Goal: Communication & Community: Answer question/provide support

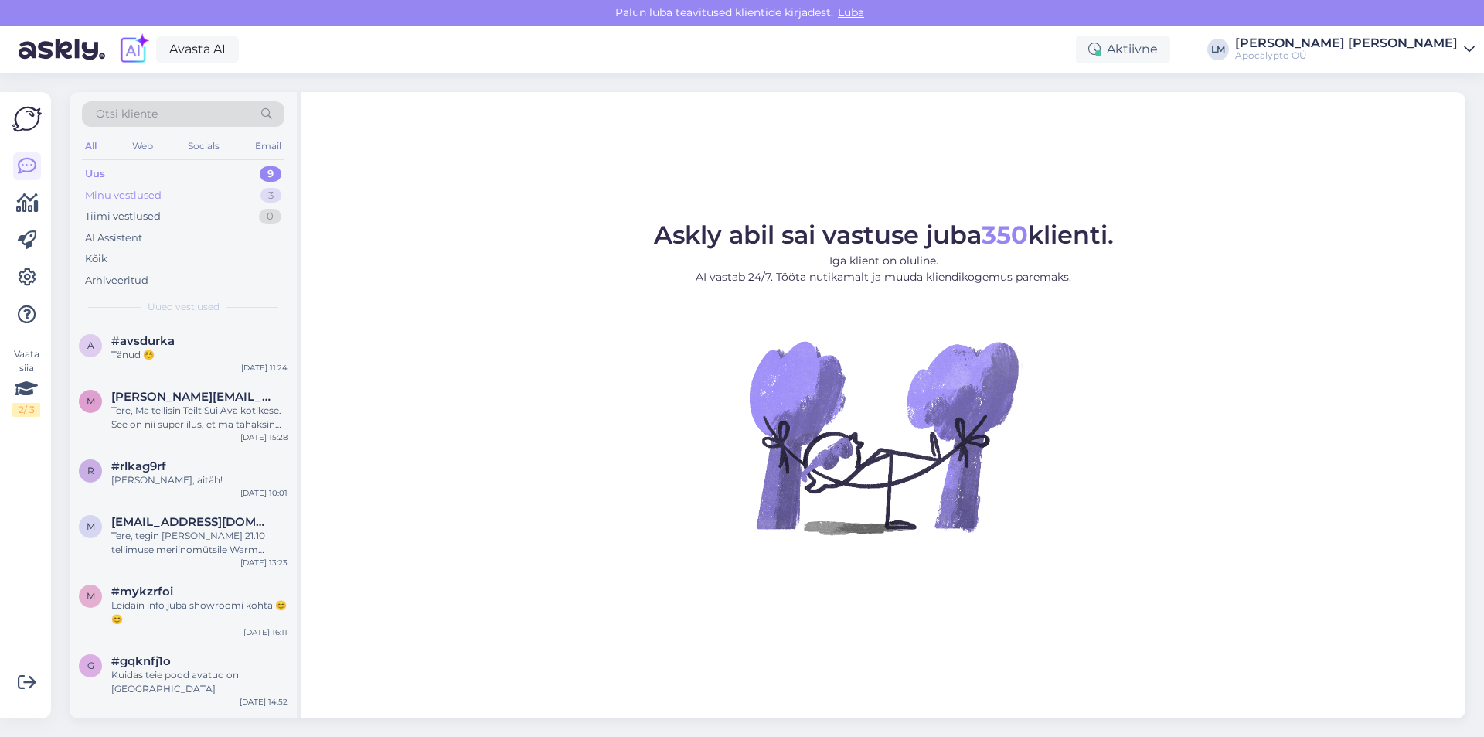
click at [148, 186] on div "Minu vestlused 3" at bounding box center [183, 196] width 203 height 22
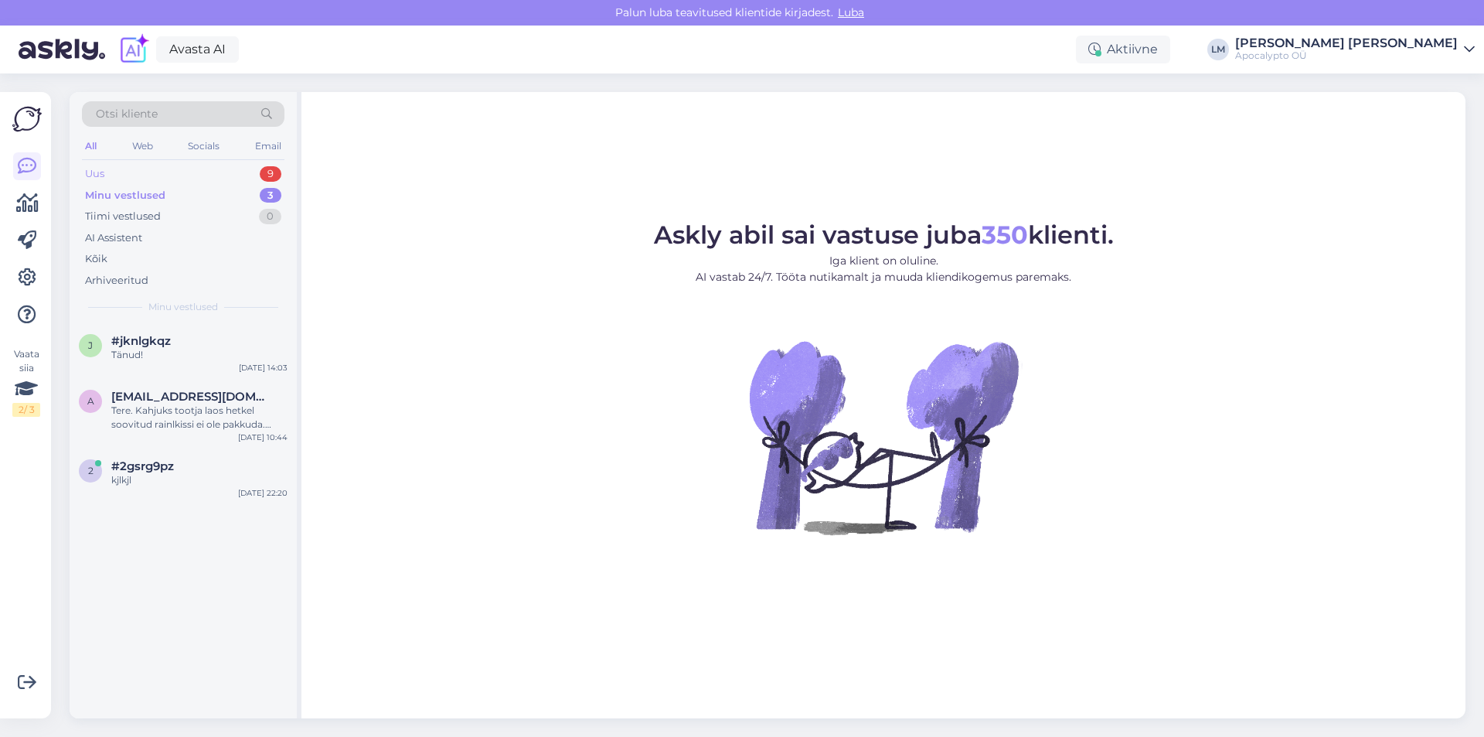
click at [165, 171] on div "Uus 9" at bounding box center [183, 174] width 203 height 22
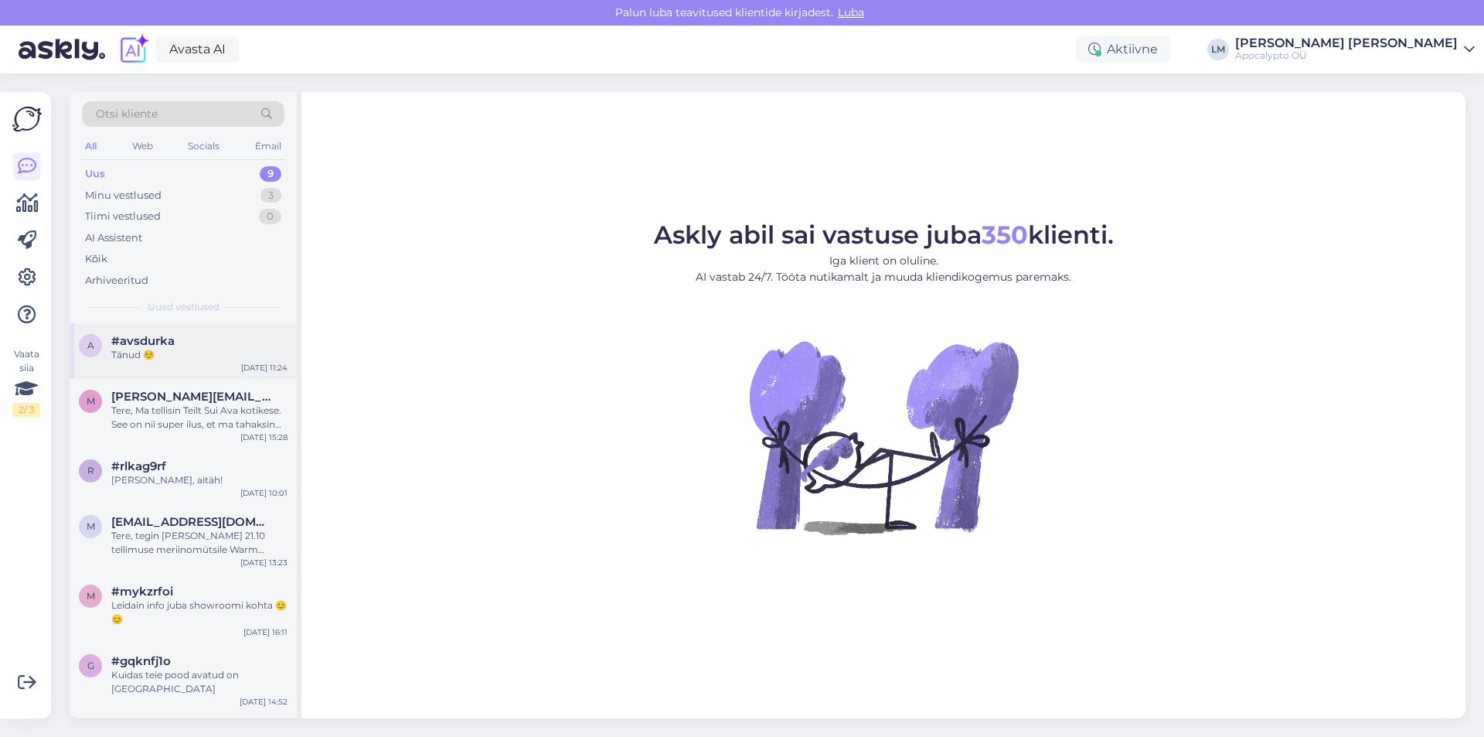
click at [175, 358] on div "Tänud ☺️" at bounding box center [199, 355] width 176 height 14
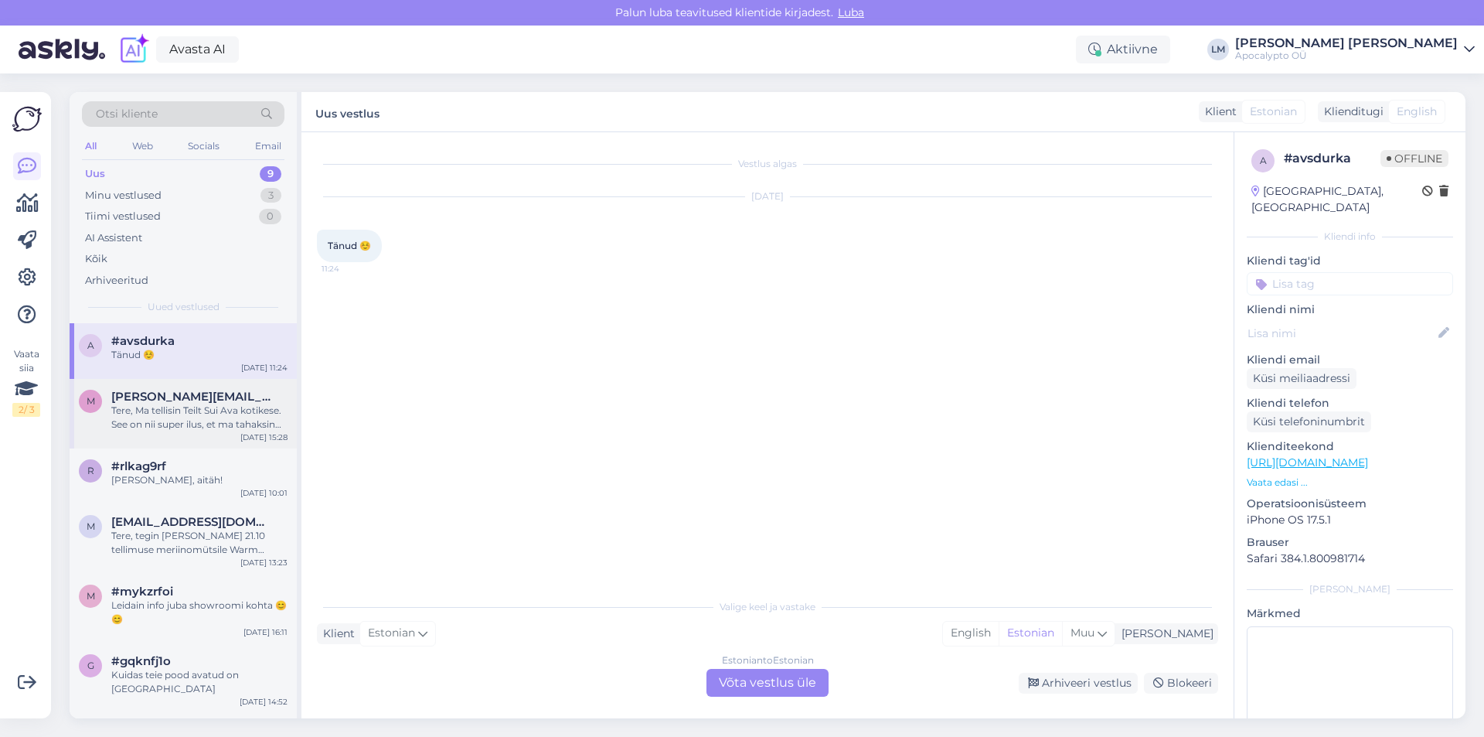
click at [198, 431] on div "m [PERSON_NAME][EMAIL_ADDRESS][DOMAIN_NAME] Tere, Ma tellisin Teilt Sui Ava kot…" at bounding box center [183, 414] width 227 height 70
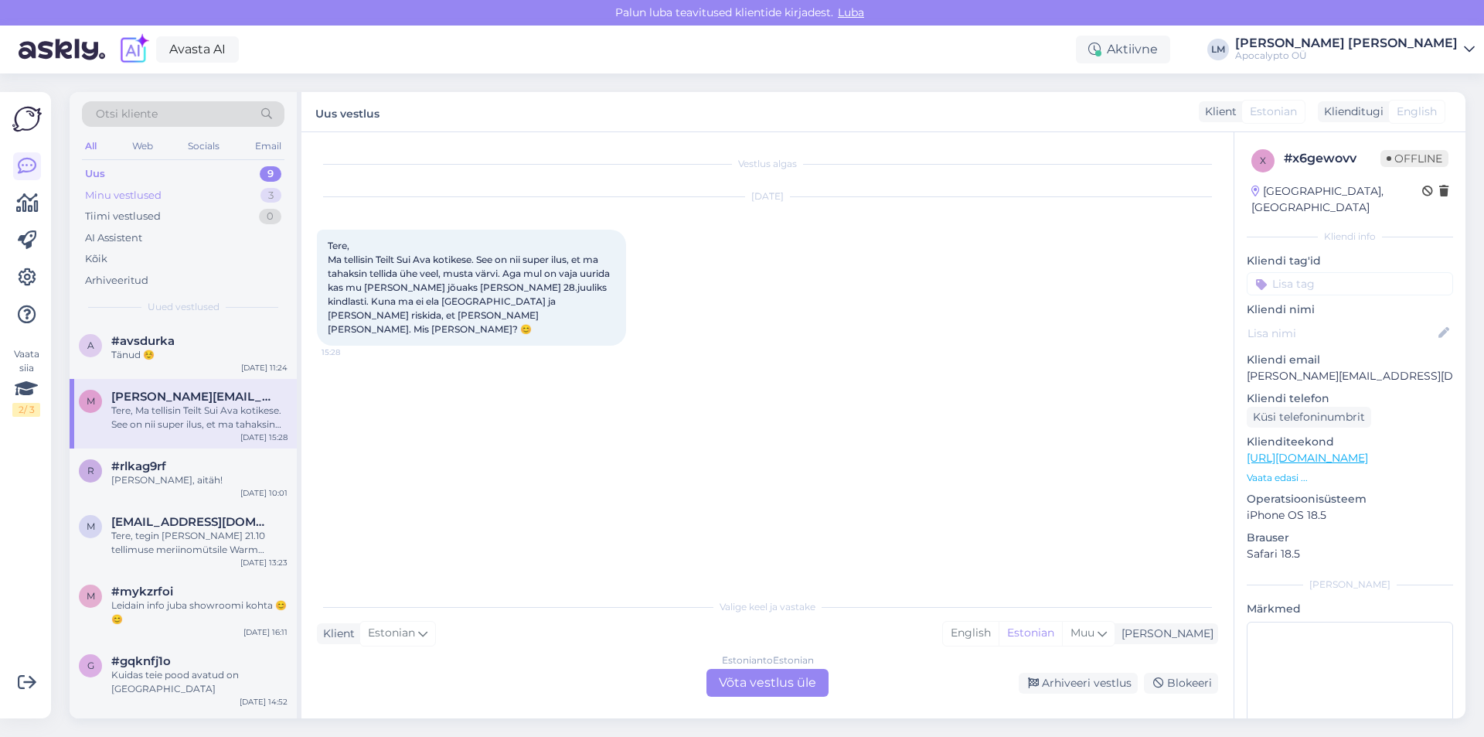
click at [175, 199] on div "Minu vestlused 3" at bounding box center [183, 196] width 203 height 22
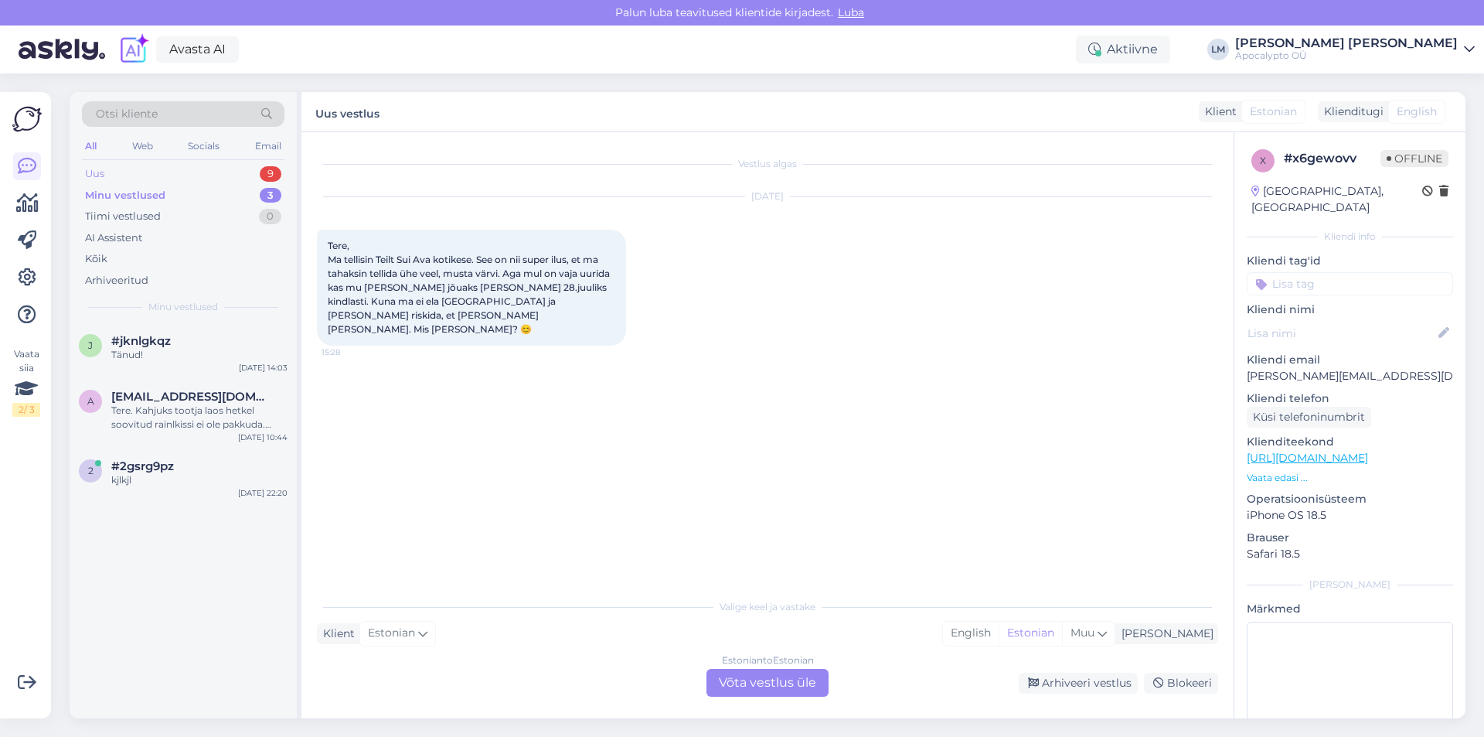
click at [138, 167] on div "Uus 9" at bounding box center [183, 174] width 203 height 22
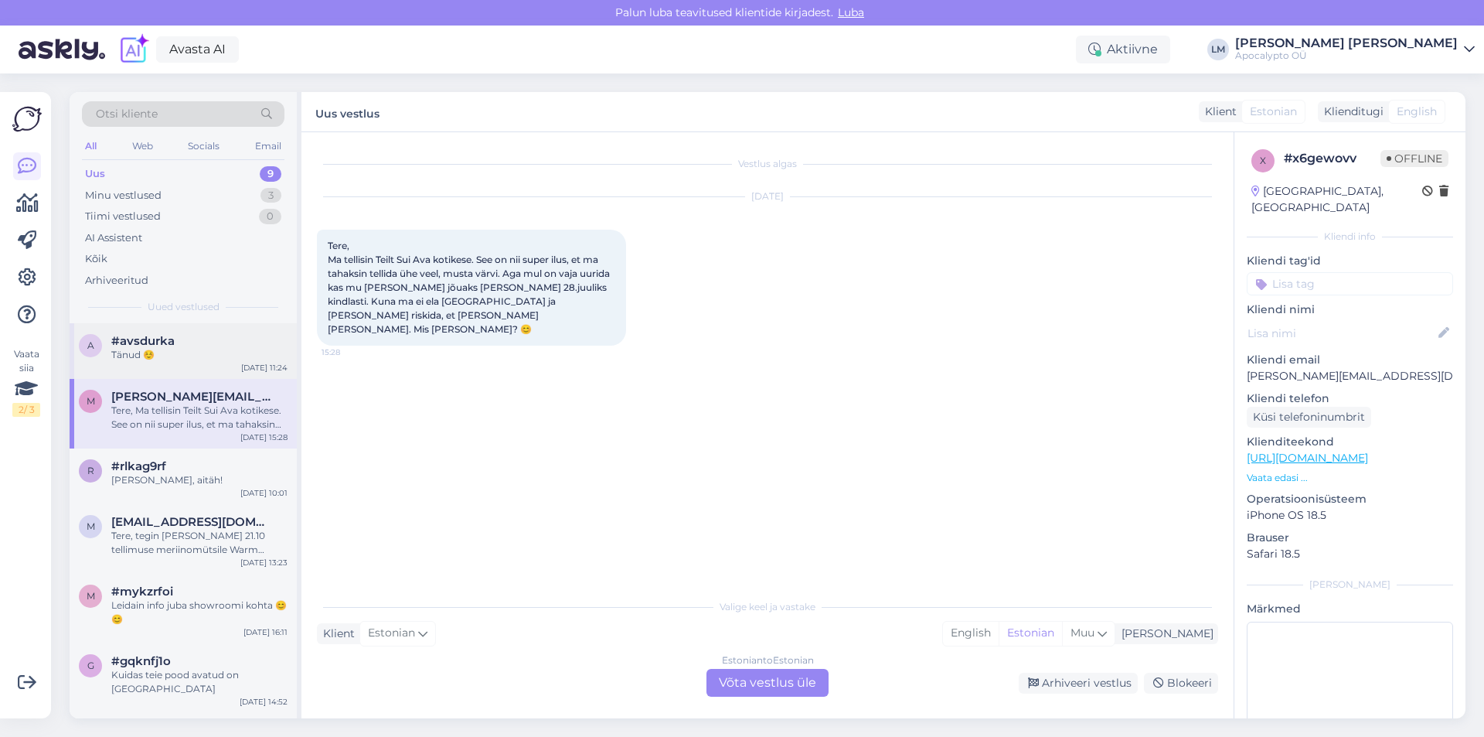
click at [186, 351] on div "Tänud ☺️" at bounding box center [199, 355] width 176 height 14
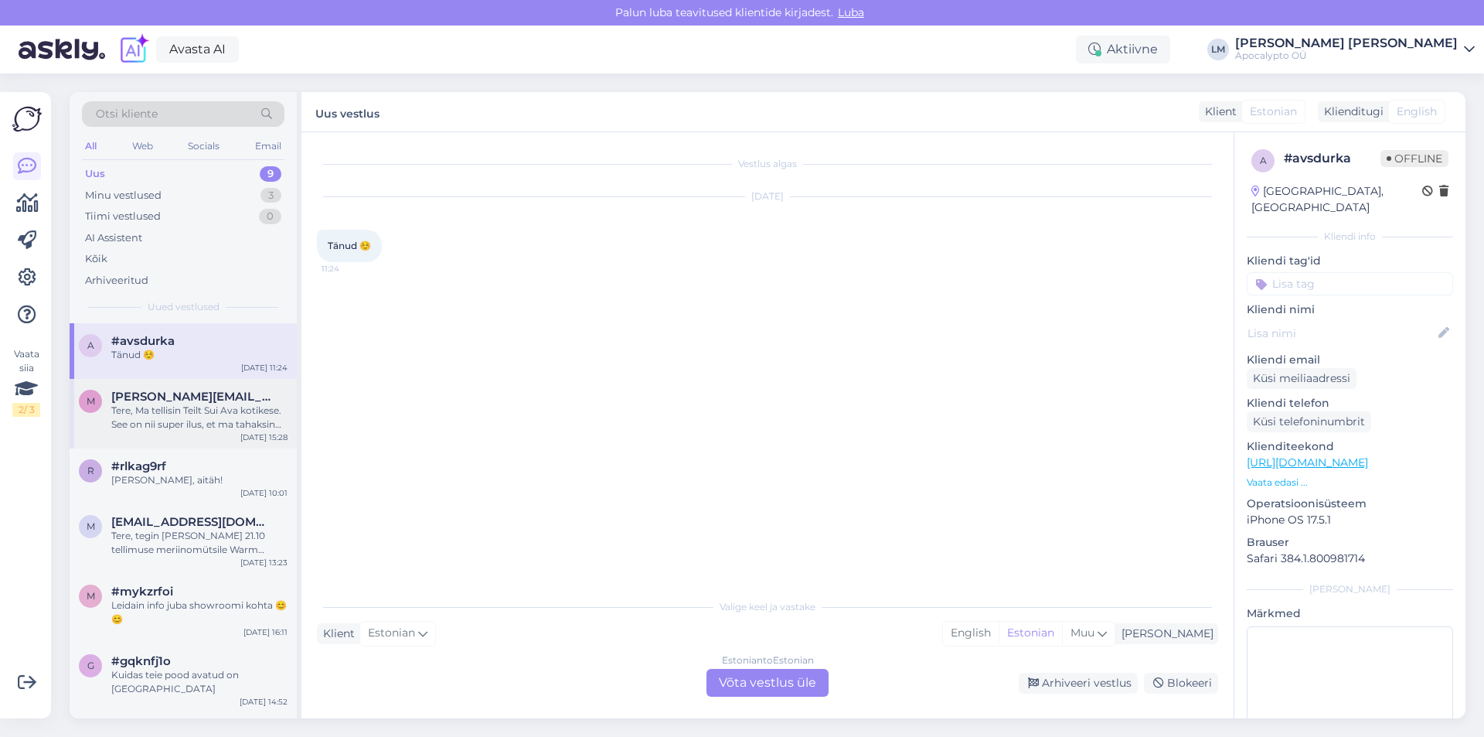
click at [154, 431] on div "m [PERSON_NAME][EMAIL_ADDRESS][DOMAIN_NAME] Tere, Ma tellisin Teilt Sui Ava kot…" at bounding box center [183, 414] width 227 height 70
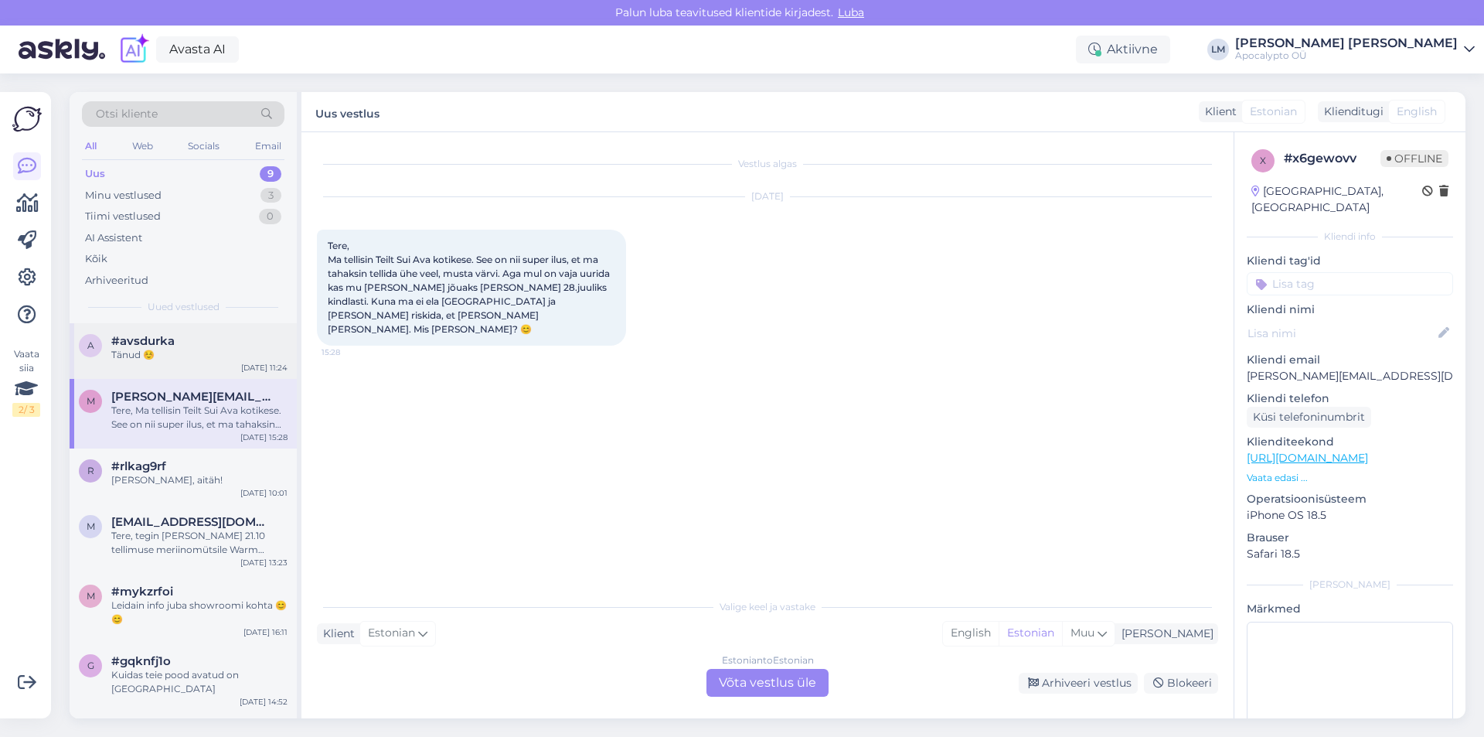
click at [145, 349] on div "Tänud ☺️" at bounding box center [199, 355] width 176 height 14
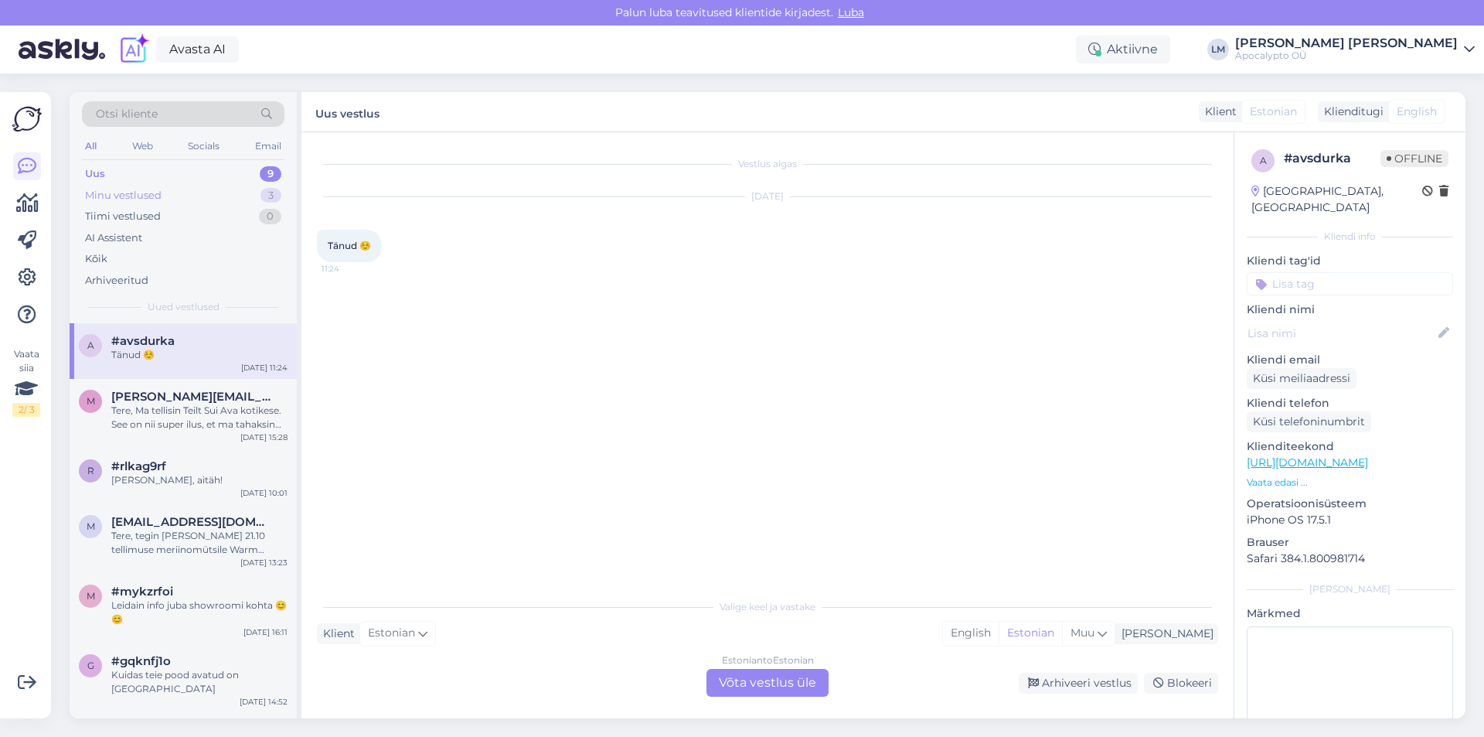
click at [155, 192] on div "Minu vestlused" at bounding box center [123, 195] width 77 height 15
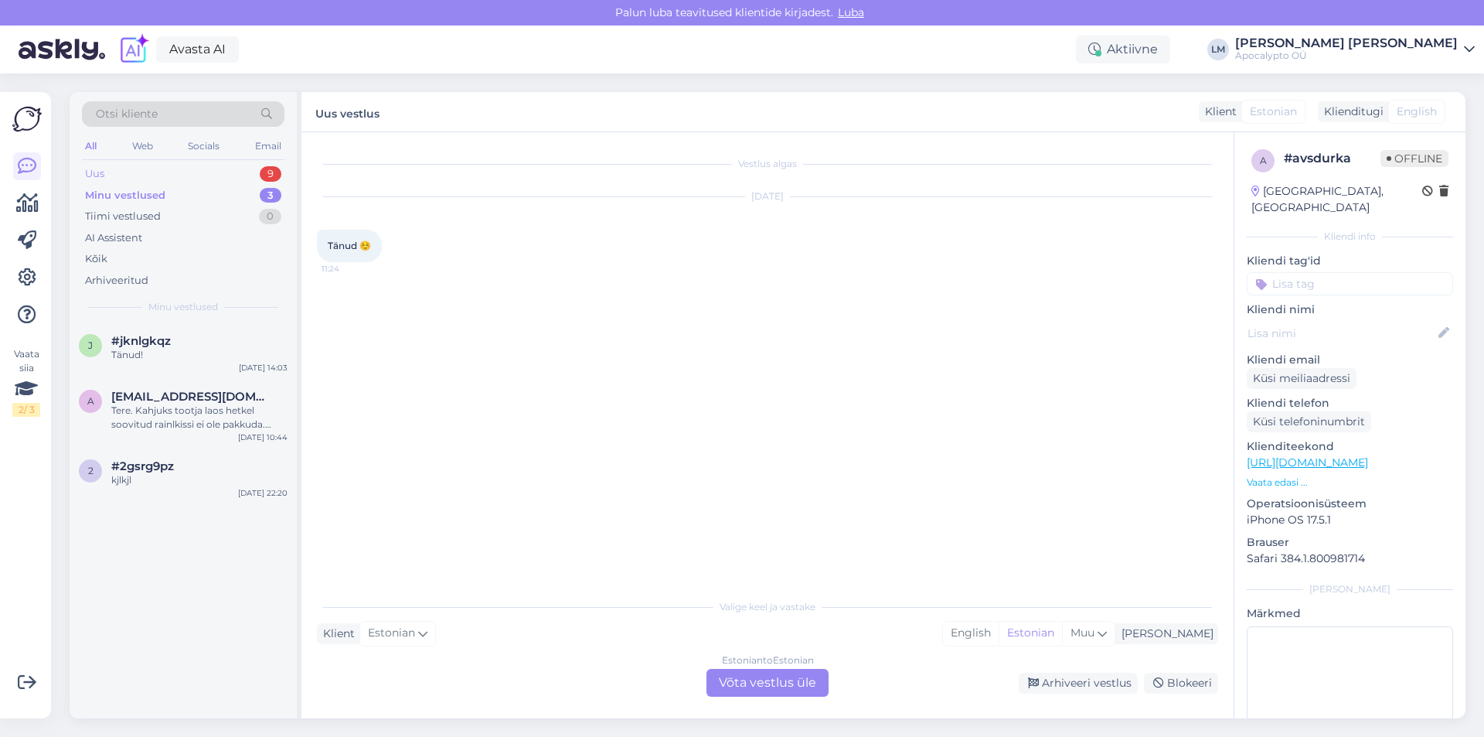
click at [170, 171] on div "Uus 9" at bounding box center [183, 174] width 203 height 22
